Goal: Information Seeking & Learning: Learn about a topic

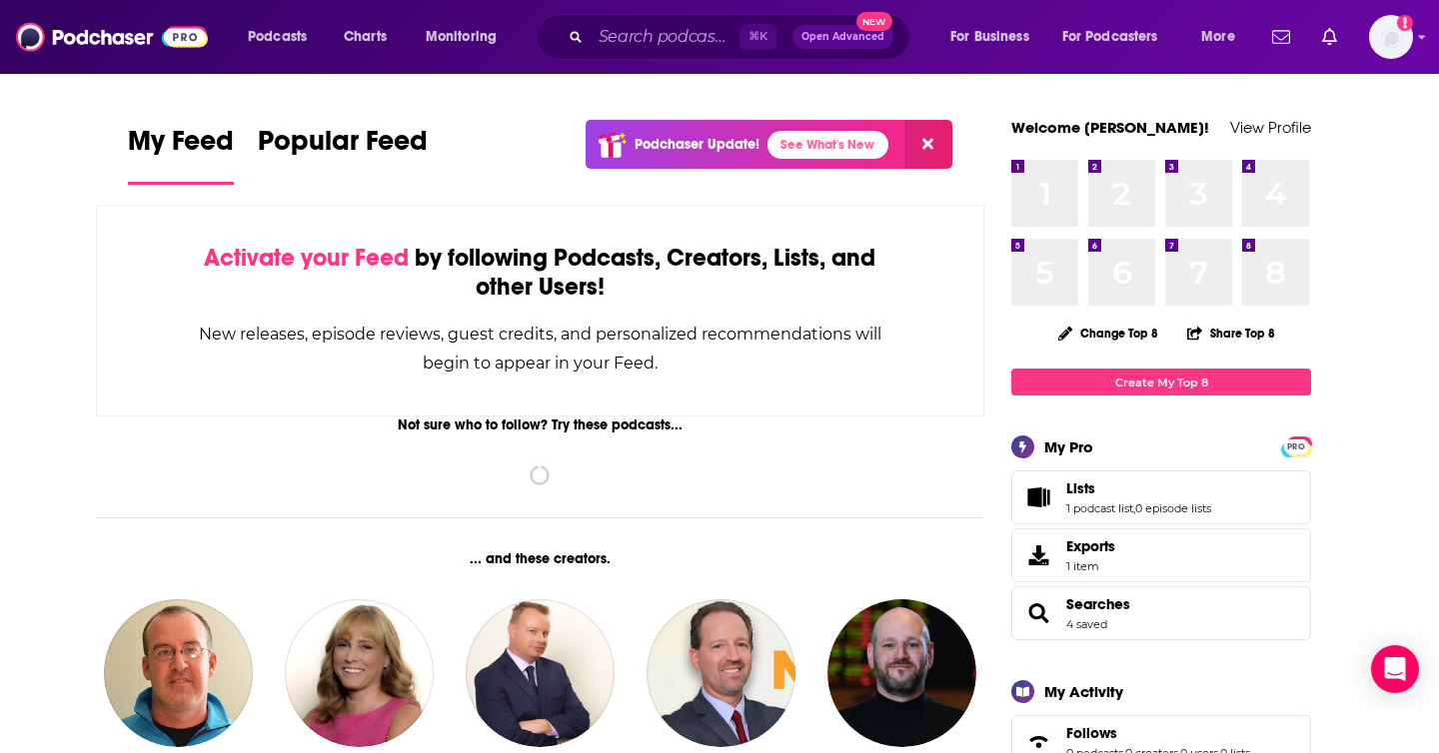
click at [624, 62] on div "Podcasts Charts Monitoring ⌘ K Open Advanced New For Business For Podcasters Mo…" at bounding box center [719, 37] width 1439 height 74
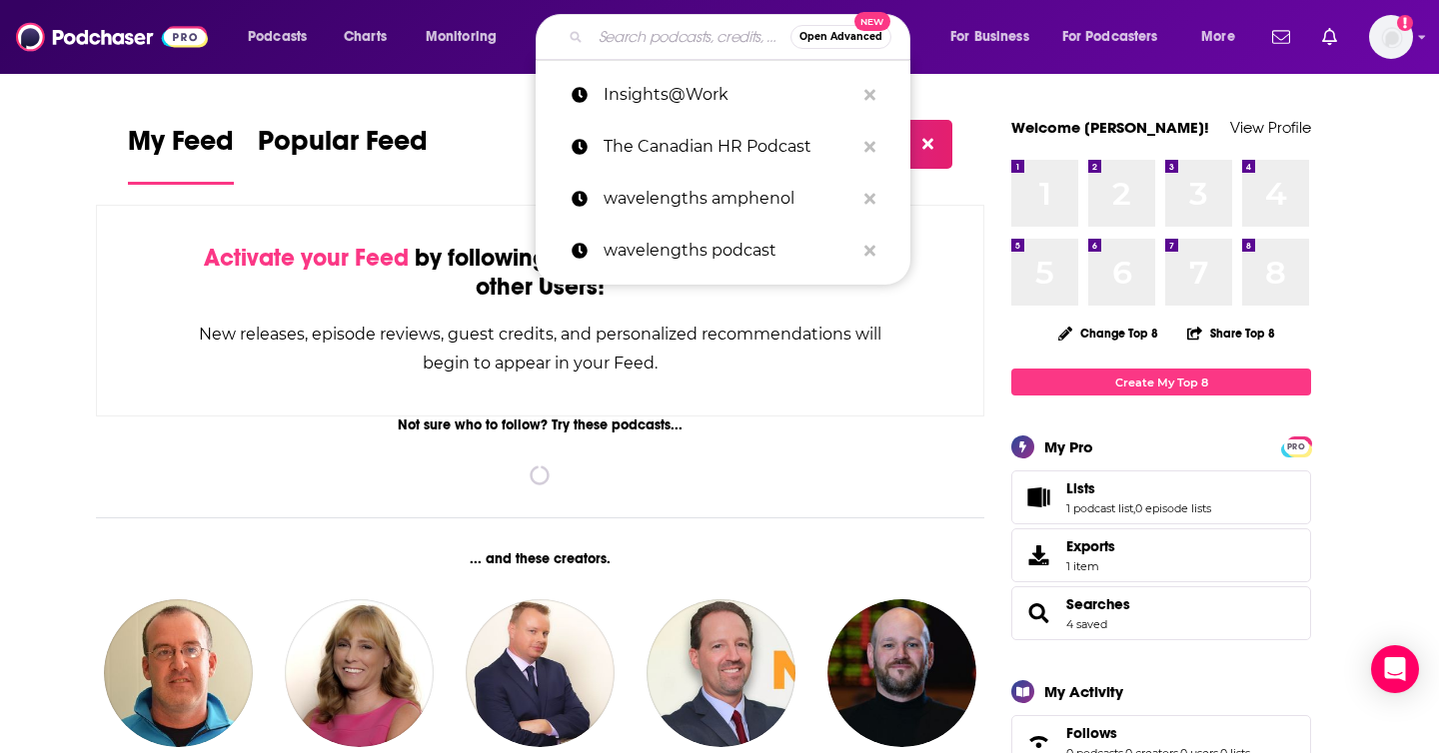
click at [627, 40] on input "Search podcasts, credits, & more..." at bounding box center [690, 37] width 200 height 32
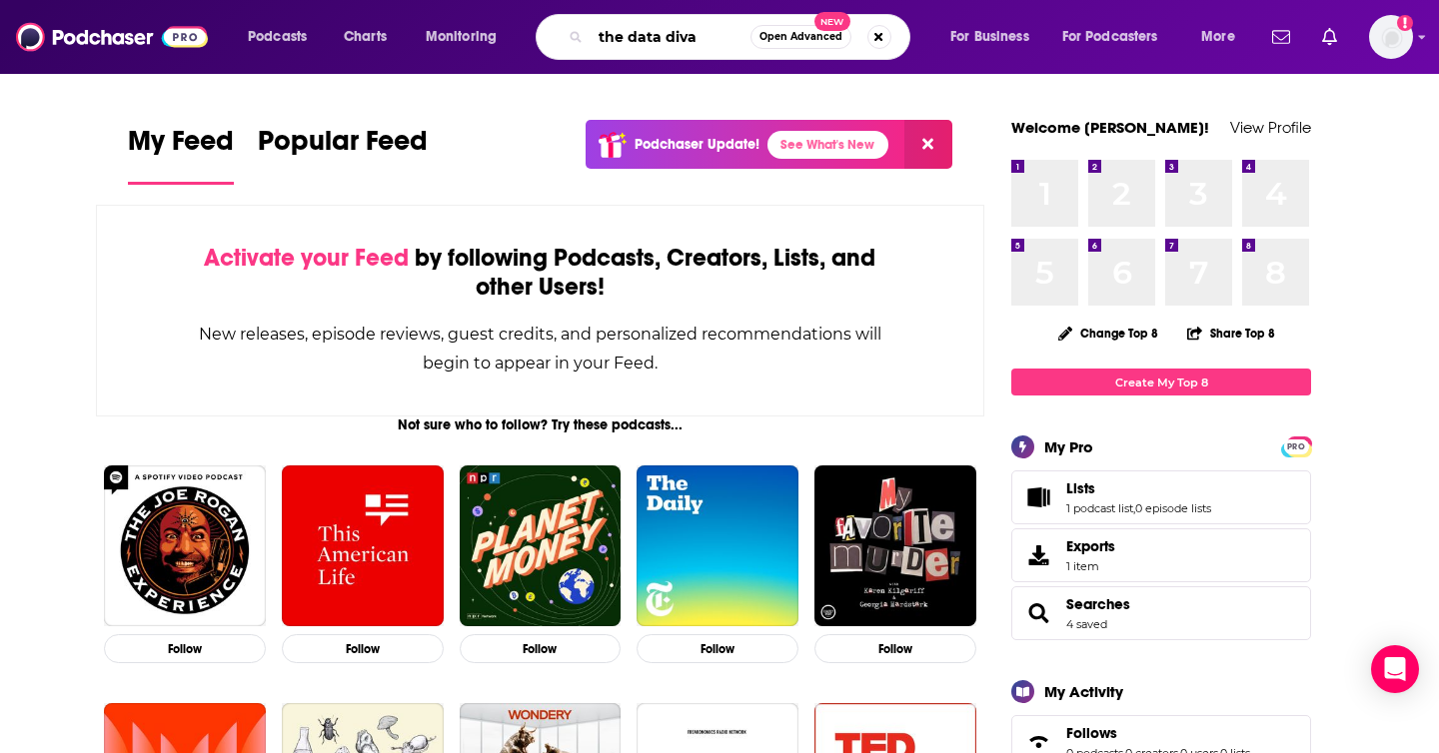
type input "the data diva"
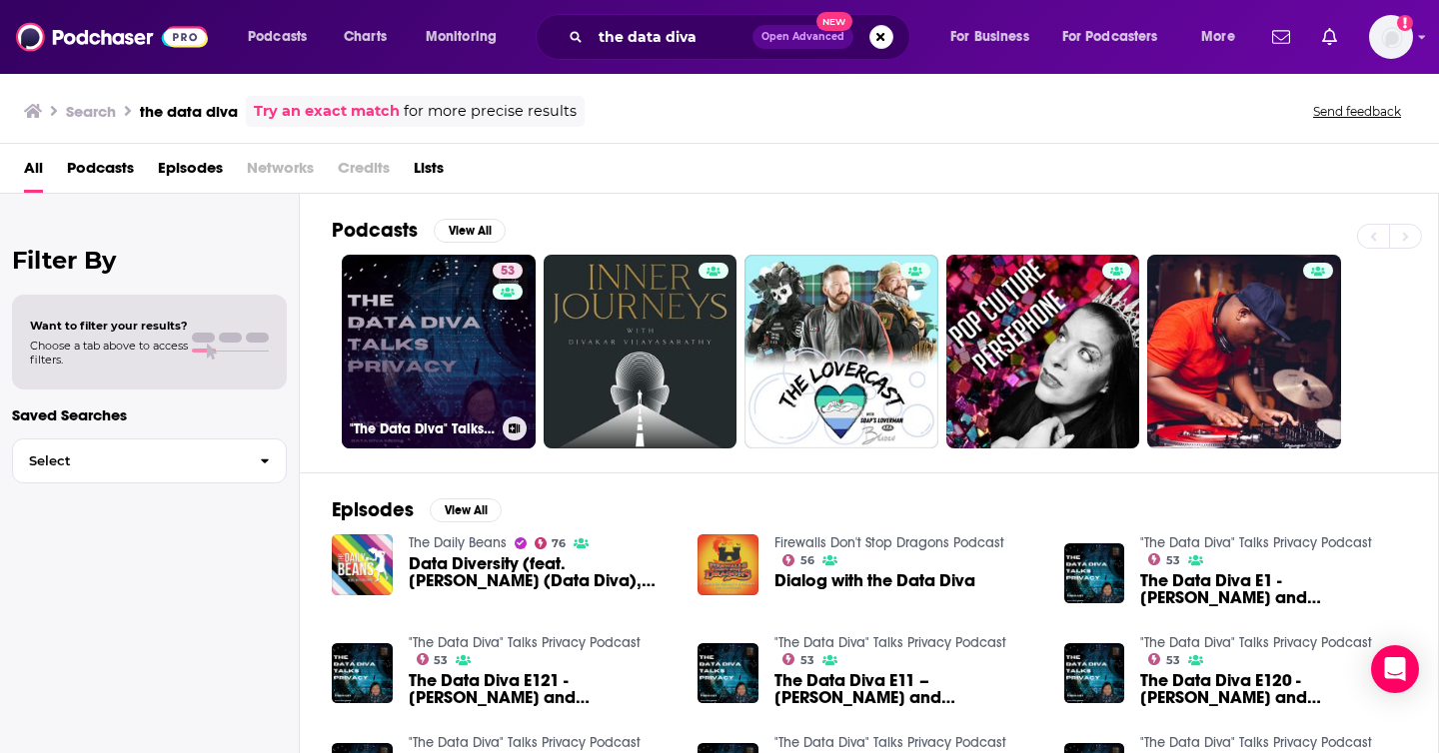
click at [458, 353] on link "53 "The Data Diva" Talks Privacy Podcast" at bounding box center [439, 352] width 194 height 194
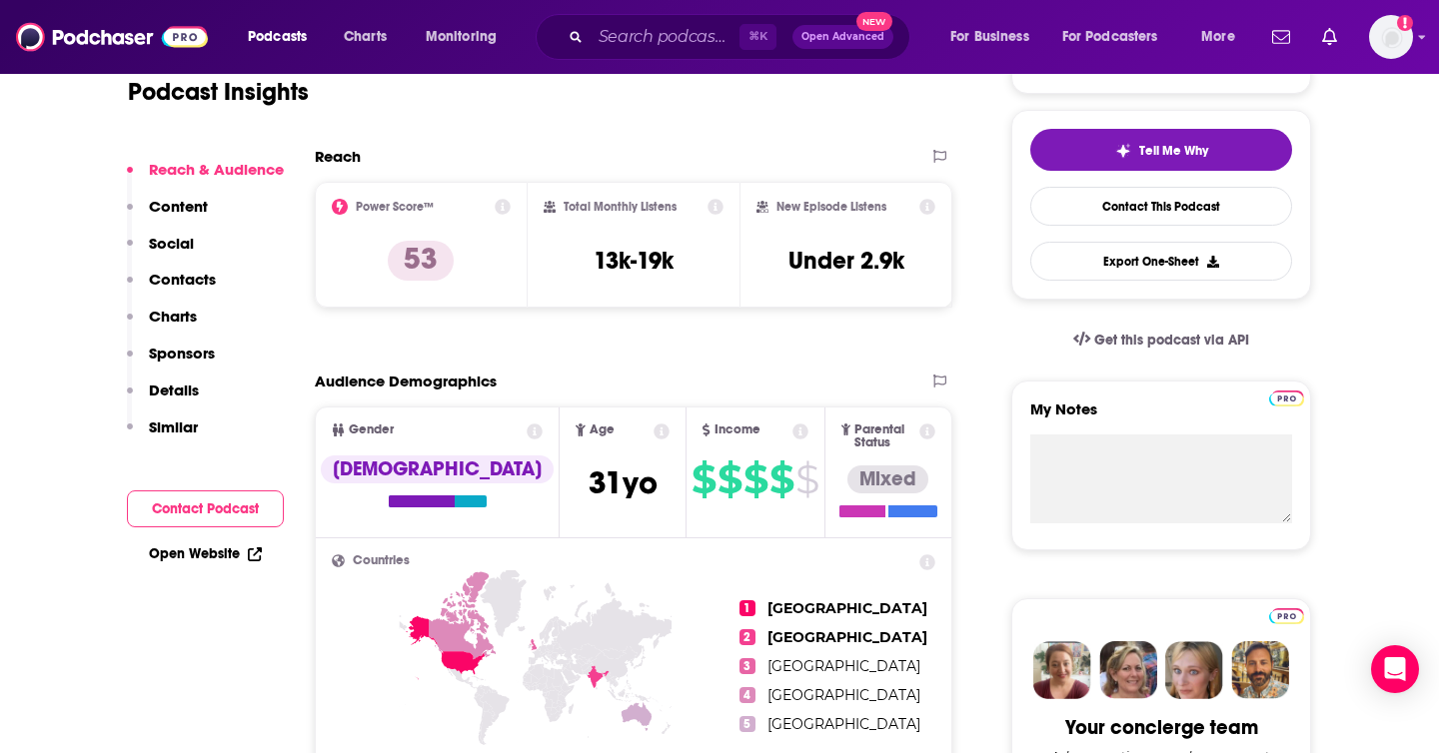
scroll to position [434, 0]
